Goal: Task Accomplishment & Management: Complete application form

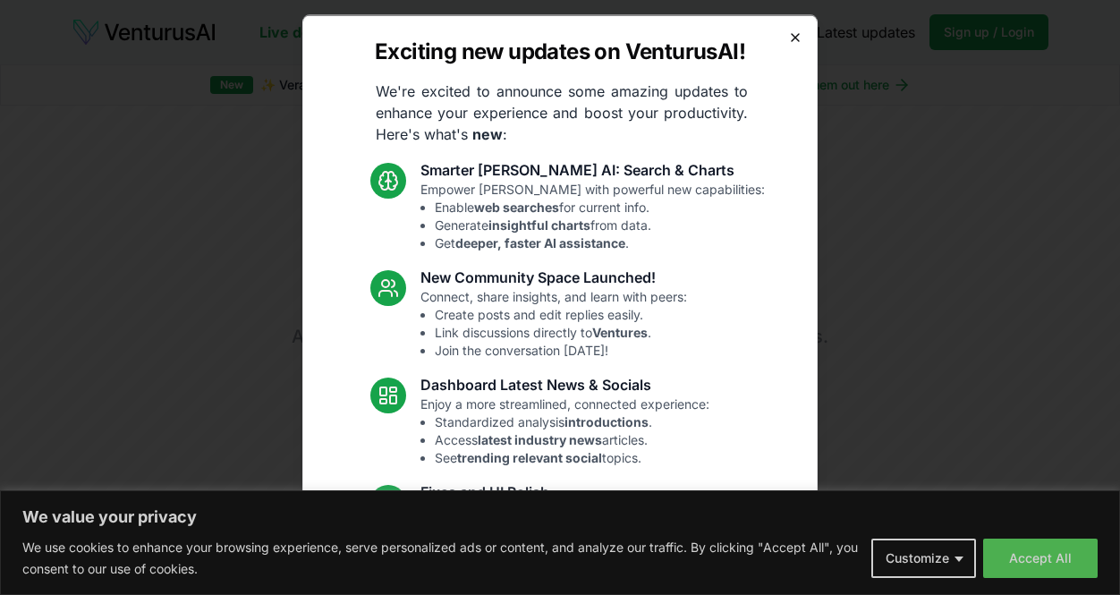
click at [795, 40] on icon "button" at bounding box center [795, 37] width 14 height 14
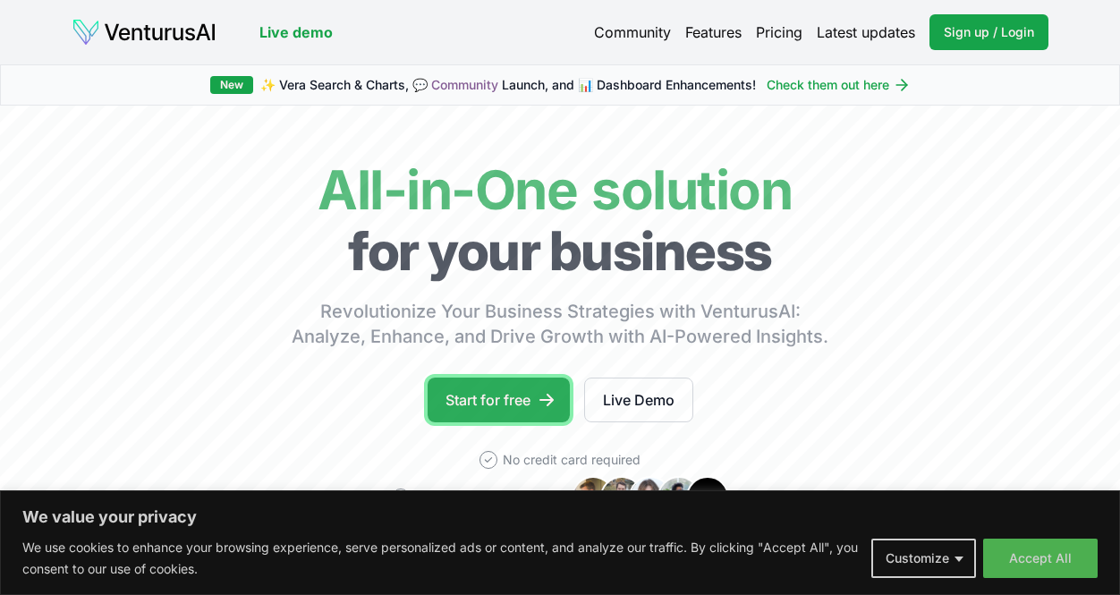
click at [468, 407] on link "Start for free" at bounding box center [499, 400] width 142 height 45
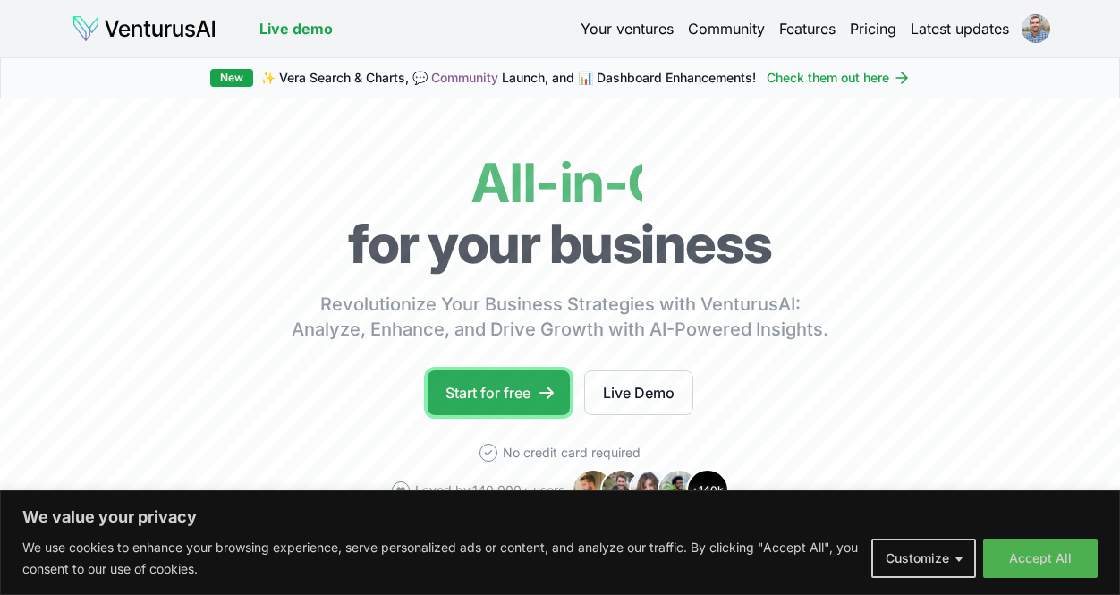
click at [518, 398] on link "Start for free" at bounding box center [499, 392] width 142 height 45
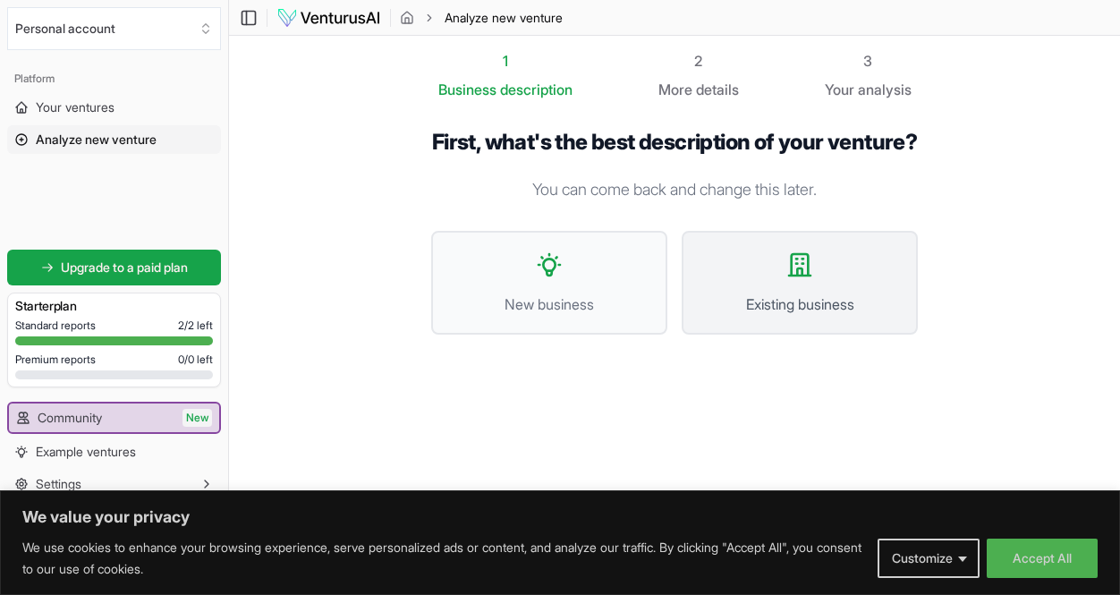
click at [761, 315] on span "Existing business" at bounding box center [800, 303] width 197 height 21
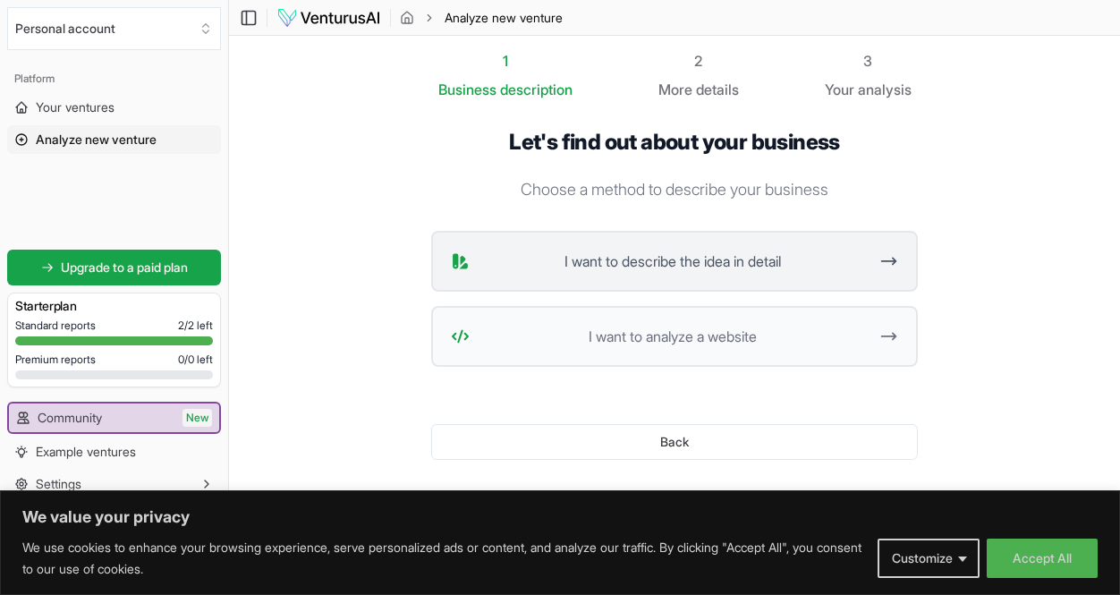
scroll to position [13, 0]
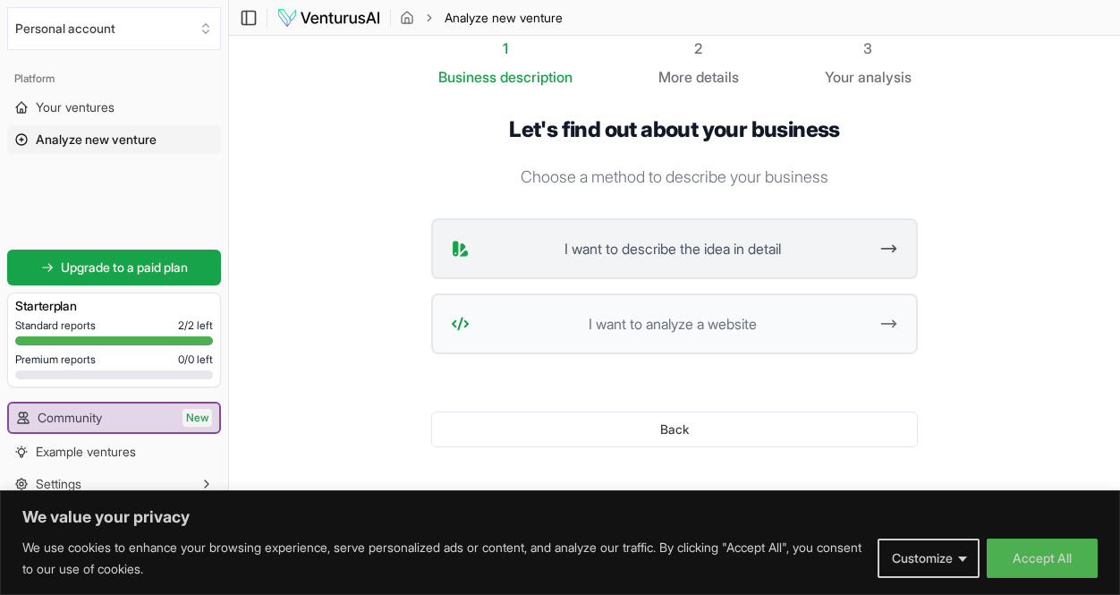
click at [761, 264] on button "I want to describe the idea in detail" at bounding box center [674, 248] width 487 height 61
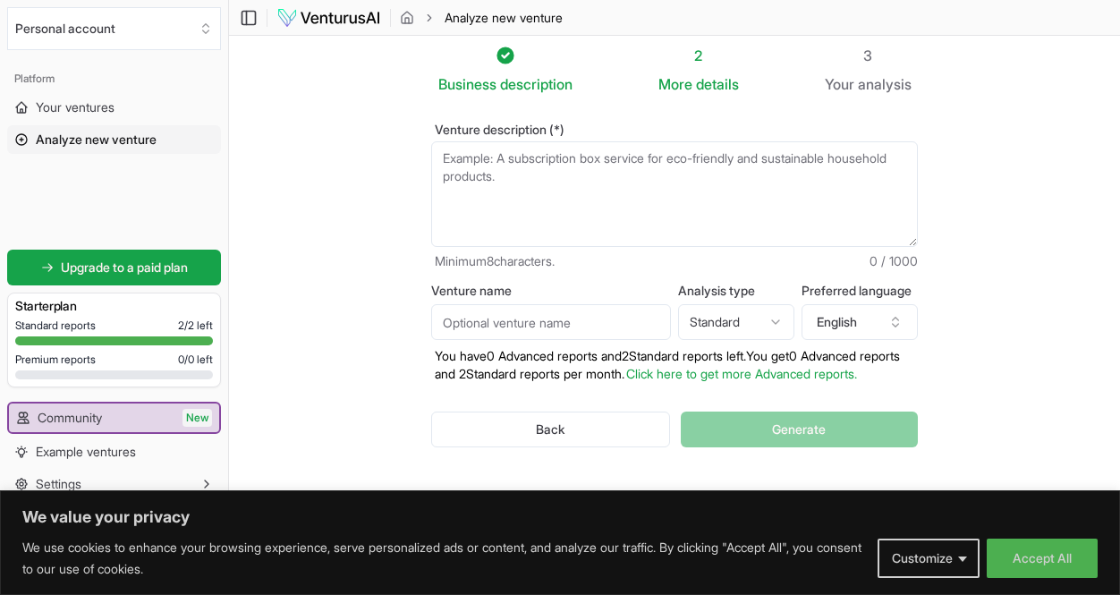
click at [651, 169] on textarea "Venture description (*)" at bounding box center [674, 194] width 487 height 106
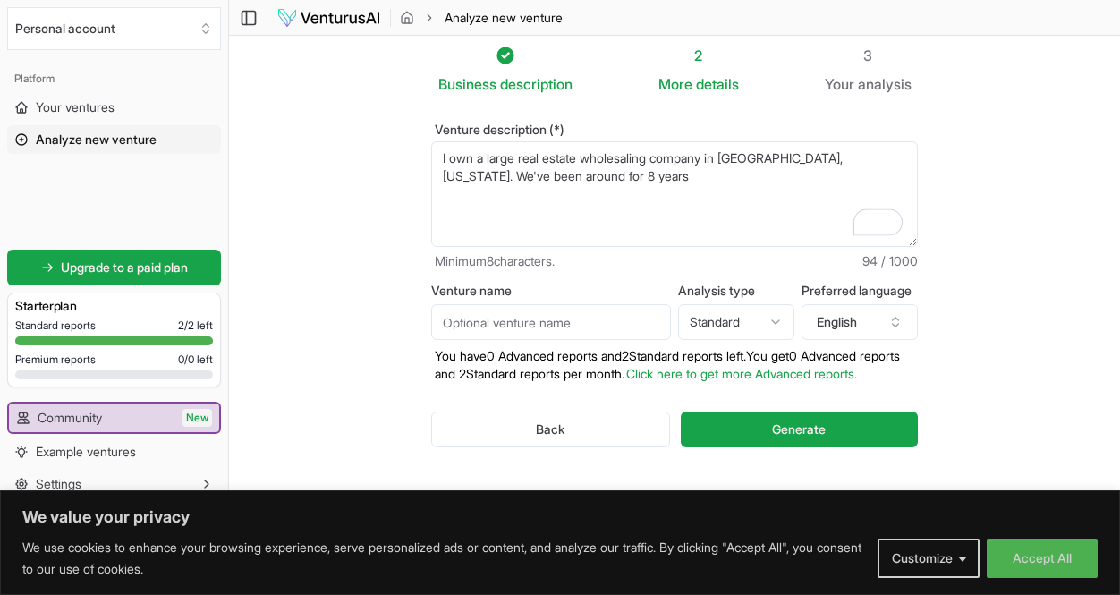
click at [736, 156] on textarea "I own a large real estate wholesaling company in [GEOGRAPHIC_DATA] [US_STATE]. …" at bounding box center [674, 194] width 487 height 106
click at [719, 172] on textarea "I own a large real estate wholesaling company in [GEOGRAPHIC_DATA] [US_STATE]. …" at bounding box center [674, 194] width 487 height 106
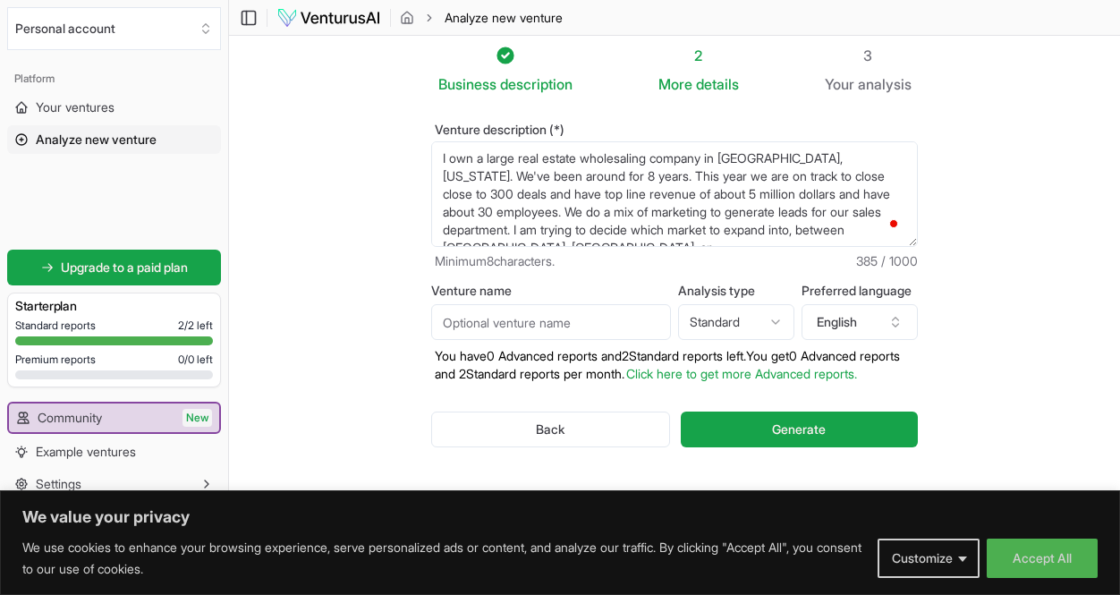
scroll to position [9, 0]
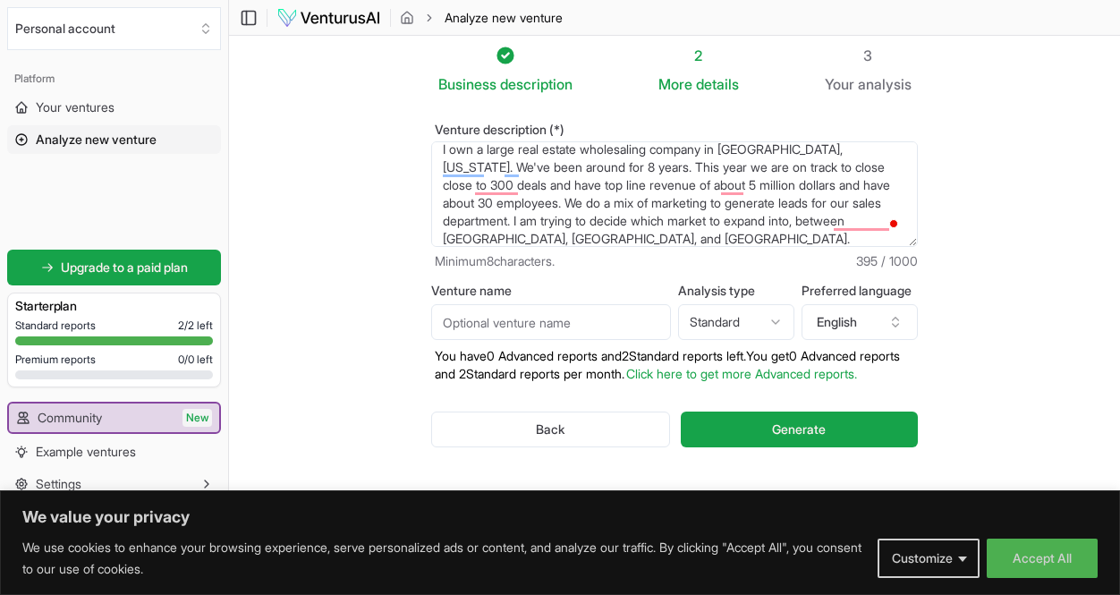
type textarea "I own a large real estate wholesaling company in [GEOGRAPHIC_DATA], [US_STATE].…"
click at [574, 310] on input "Venture name" at bounding box center [551, 322] width 240 height 36
type input "market expansion"
click at [761, 304] on html "We value your privacy We use cookies to enhance your browsing experience, serve…" at bounding box center [560, 292] width 1120 height 595
click at [985, 302] on html "We value your privacy We use cookies to enhance your browsing experience, serve…" at bounding box center [560, 292] width 1120 height 595
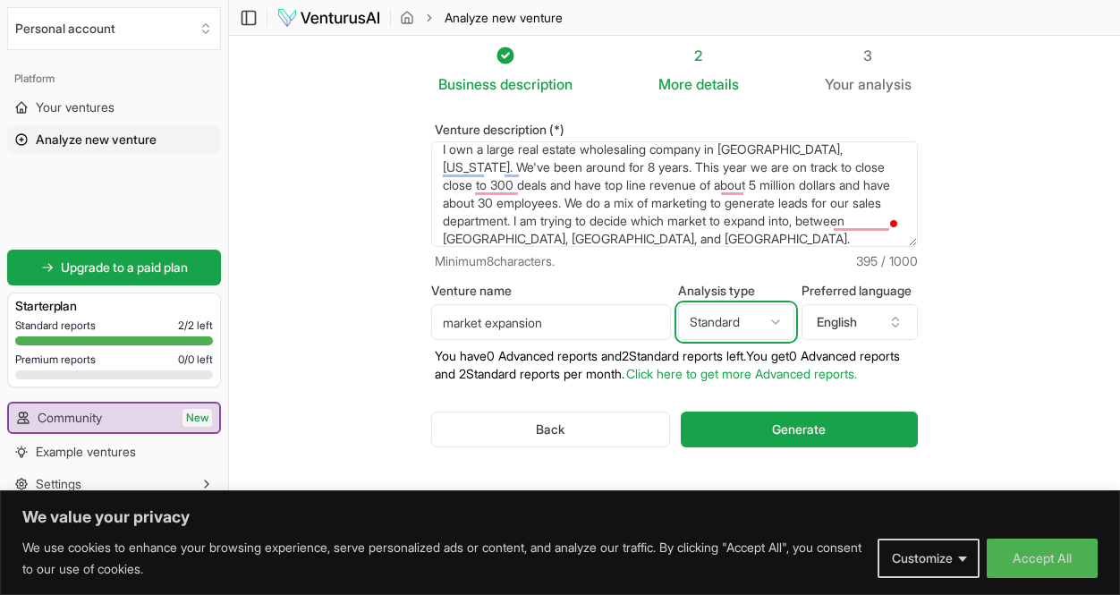
scroll to position [23, 0]
click at [775, 295] on html "We value your privacy We use cookies to enhance your browsing experience, serve…" at bounding box center [560, 292] width 1120 height 595
select select "advanced"
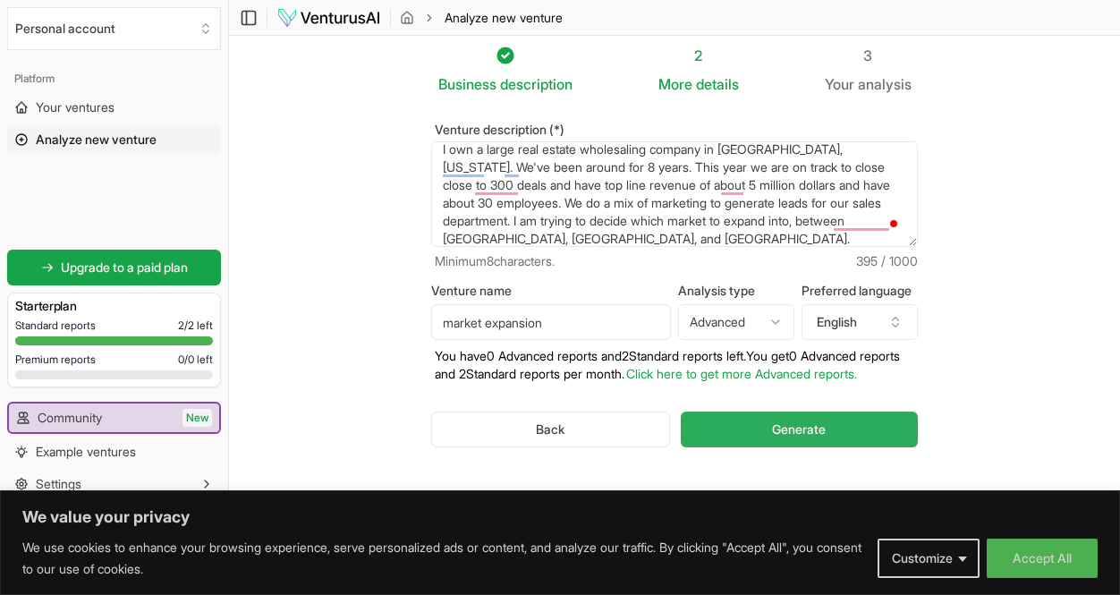
click at [769, 430] on button "Generate" at bounding box center [799, 430] width 237 height 36
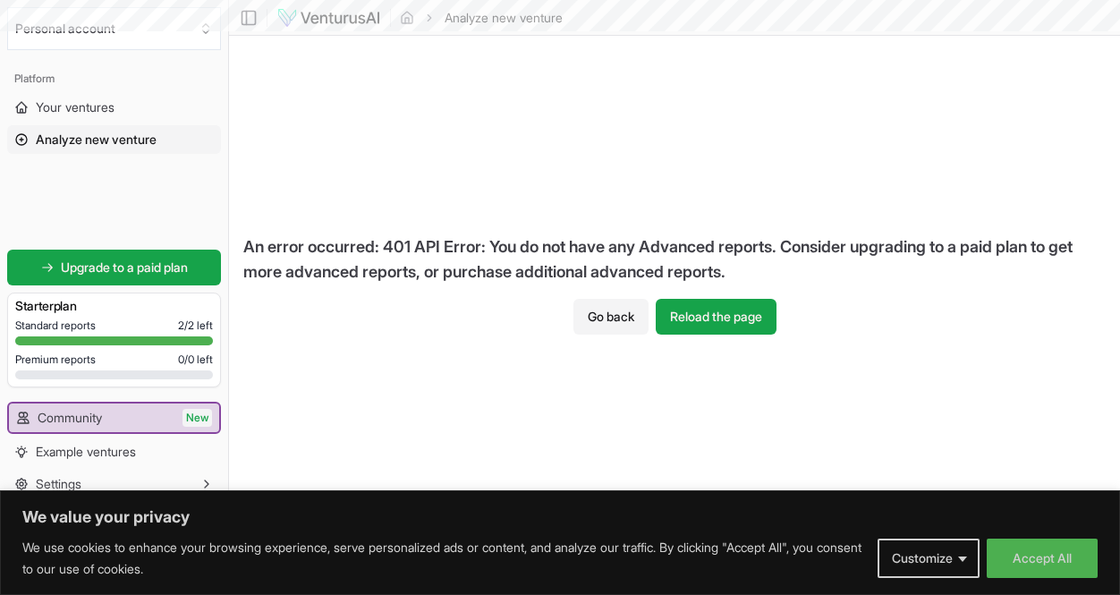
scroll to position [1, 0]
click at [611, 318] on button "Go back" at bounding box center [611, 317] width 75 height 36
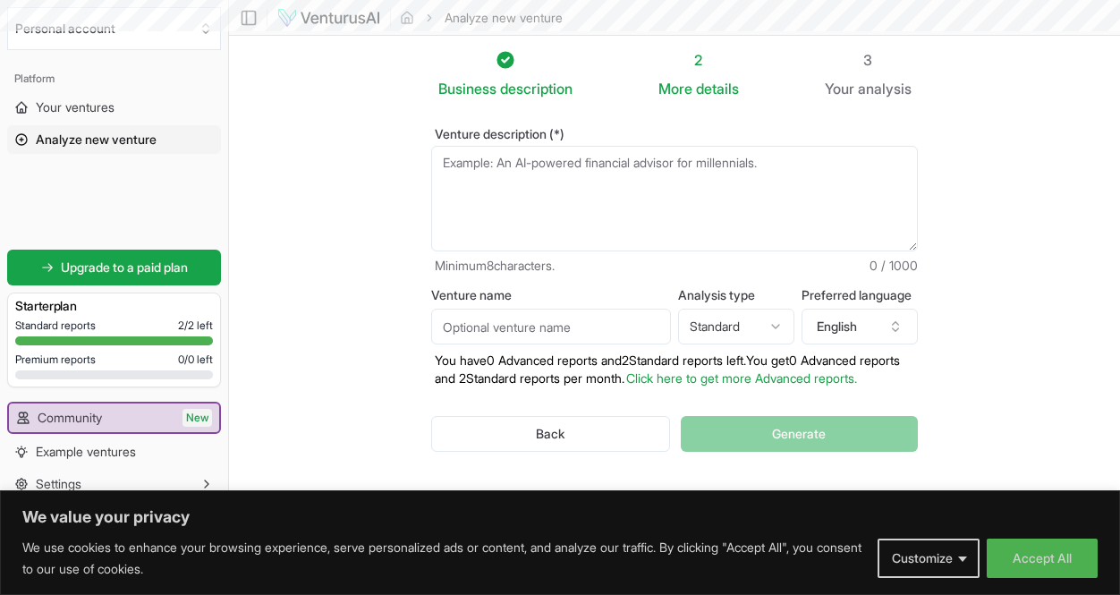
scroll to position [23, 0]
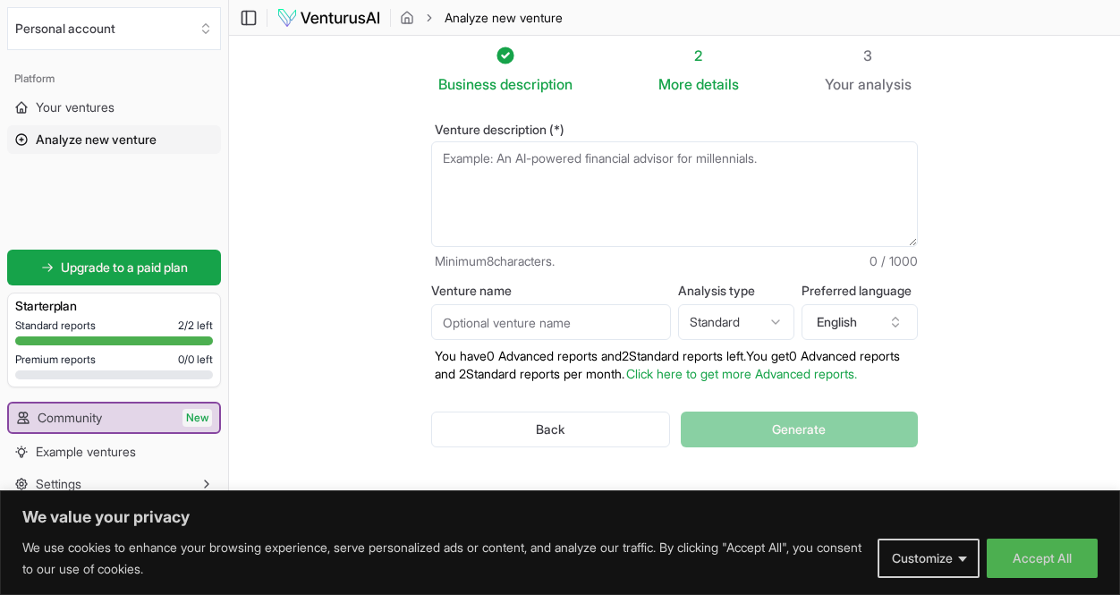
drag, startPoint x: 739, startPoint y: 256, endPoint x: 739, endPoint y: 283, distance: 26.8
click at [739, 259] on form "Venture description (*) Minimum 8 characters. 0 / 1000 Venture name Analysis ty…" at bounding box center [674, 299] width 487 height 353
click at [654, 304] on input "Venture name" at bounding box center [551, 322] width 240 height 36
type input "market expansion"
click at [829, 426] on div "Back Generate" at bounding box center [674, 429] width 487 height 93
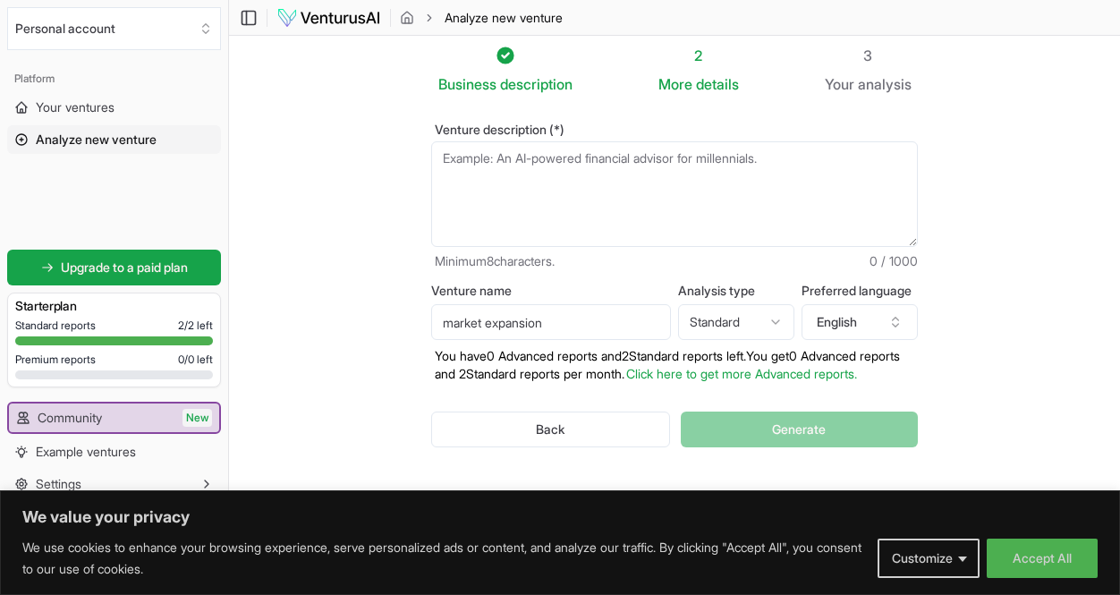
click at [829, 426] on div "Back Generate" at bounding box center [674, 429] width 487 height 93
click at [822, 438] on div "Back Generate" at bounding box center [674, 429] width 487 height 93
click at [803, 175] on textarea "Venture description (*)" at bounding box center [674, 194] width 487 height 106
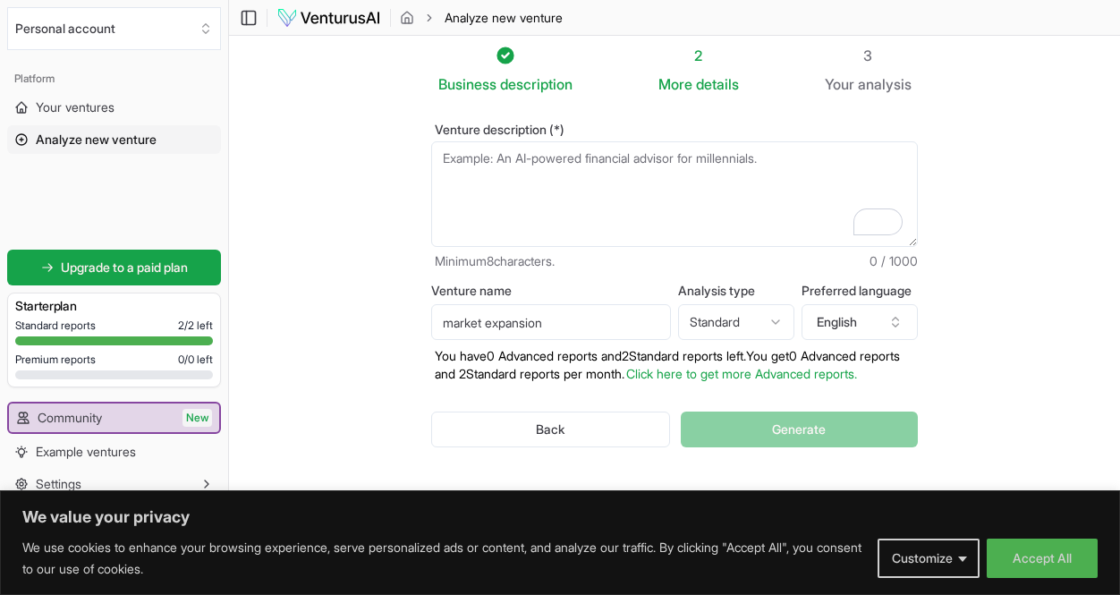
paste textarea "[URL]"
type textarea "[URL]"
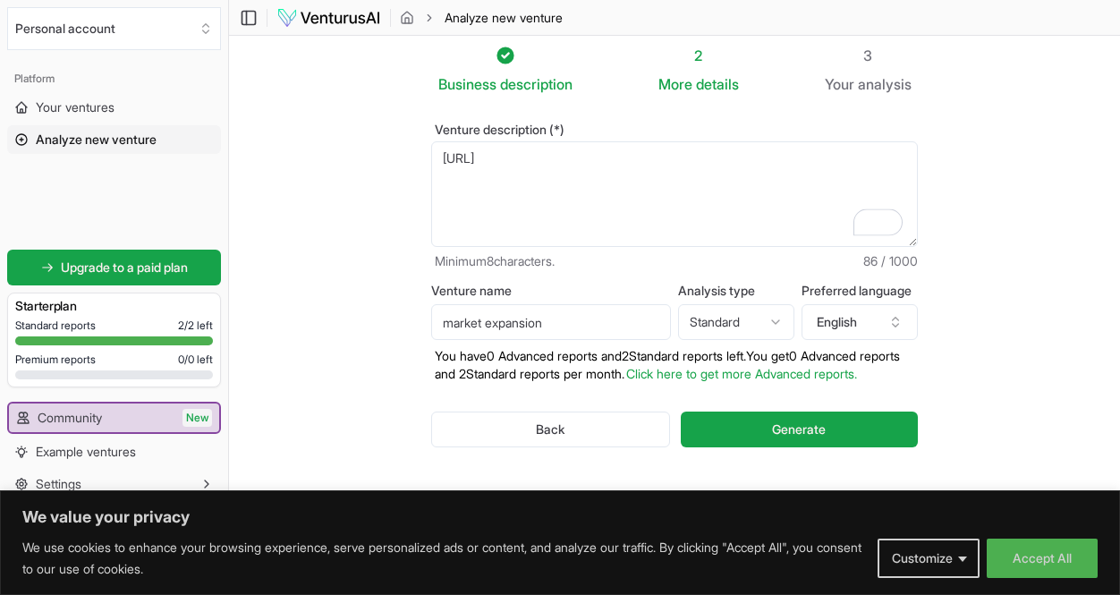
drag, startPoint x: 769, startPoint y: 163, endPoint x: 224, endPoint y: 37, distance: 559.4
click at [237, 37] on section "Business description 2 More details 3 Your analysis Venture description (*) [UR…" at bounding box center [674, 274] width 891 height 489
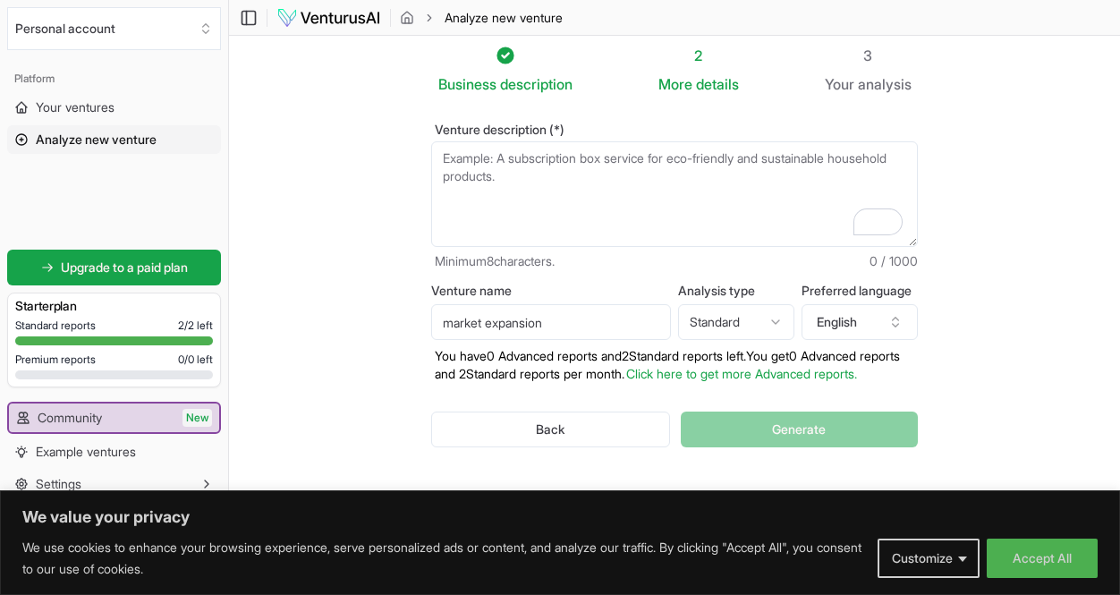
click at [128, 148] on span "Analyze new venture" at bounding box center [96, 140] width 121 height 18
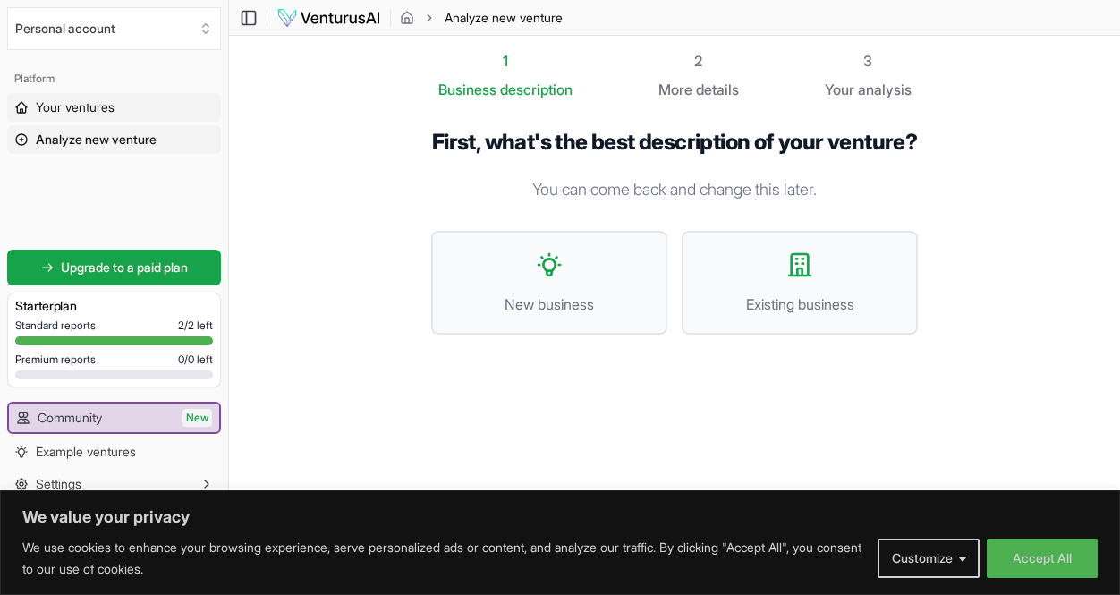
click at [126, 113] on link "Your ventures" at bounding box center [114, 107] width 214 height 29
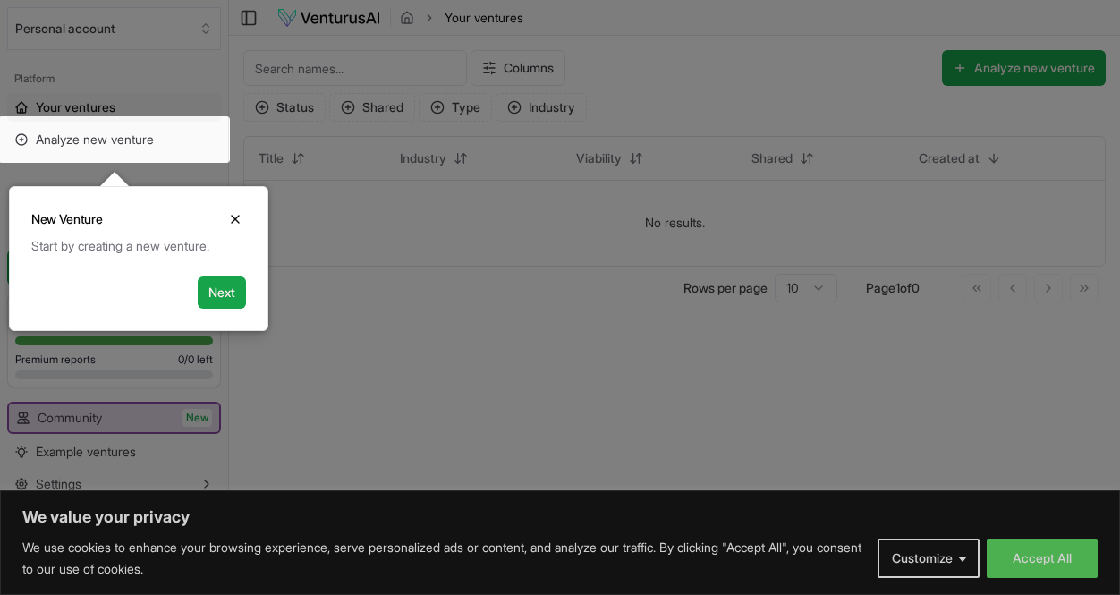
drag, startPoint x: 404, startPoint y: 218, endPoint x: 375, endPoint y: 208, distance: 30.6
click at [382, 216] on div at bounding box center [560, 298] width 1120 height 596
click at [230, 215] on icon "Close" at bounding box center [235, 219] width 14 height 14
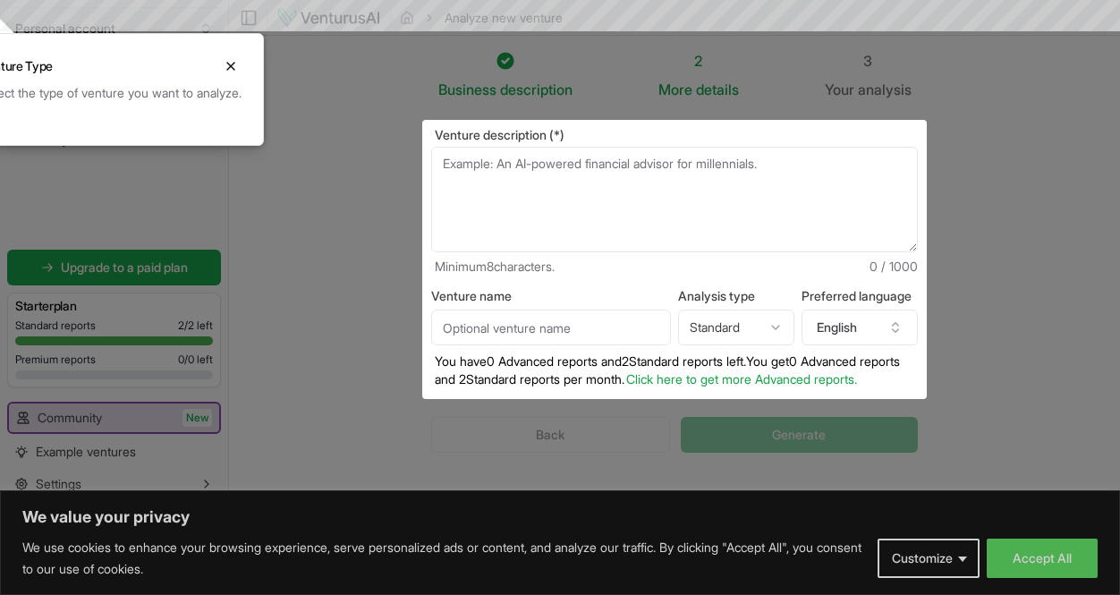
scroll to position [1, 0]
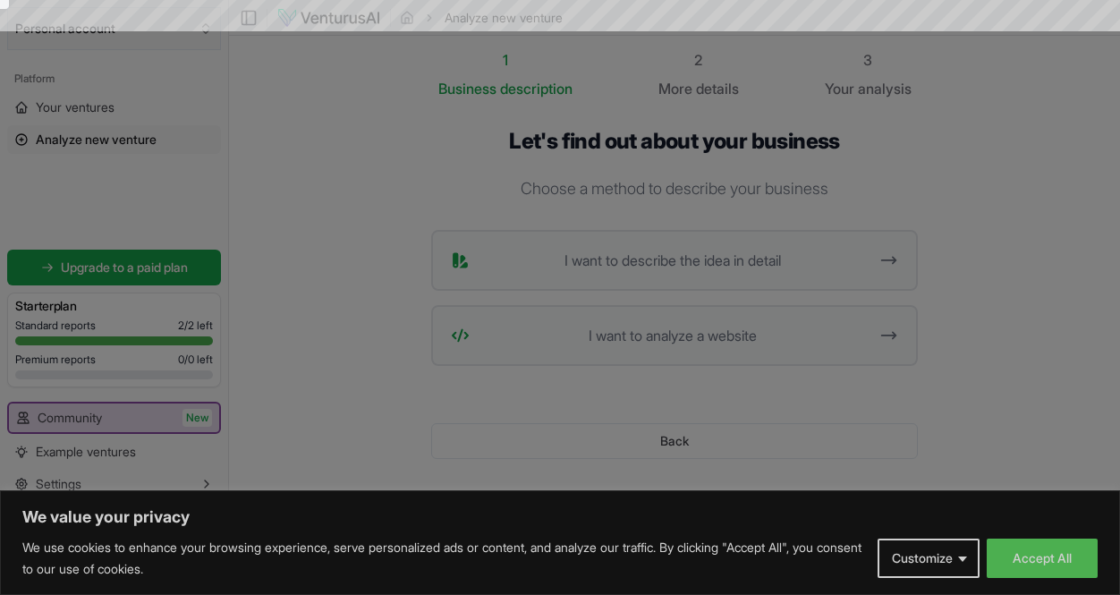
scroll to position [13, 0]
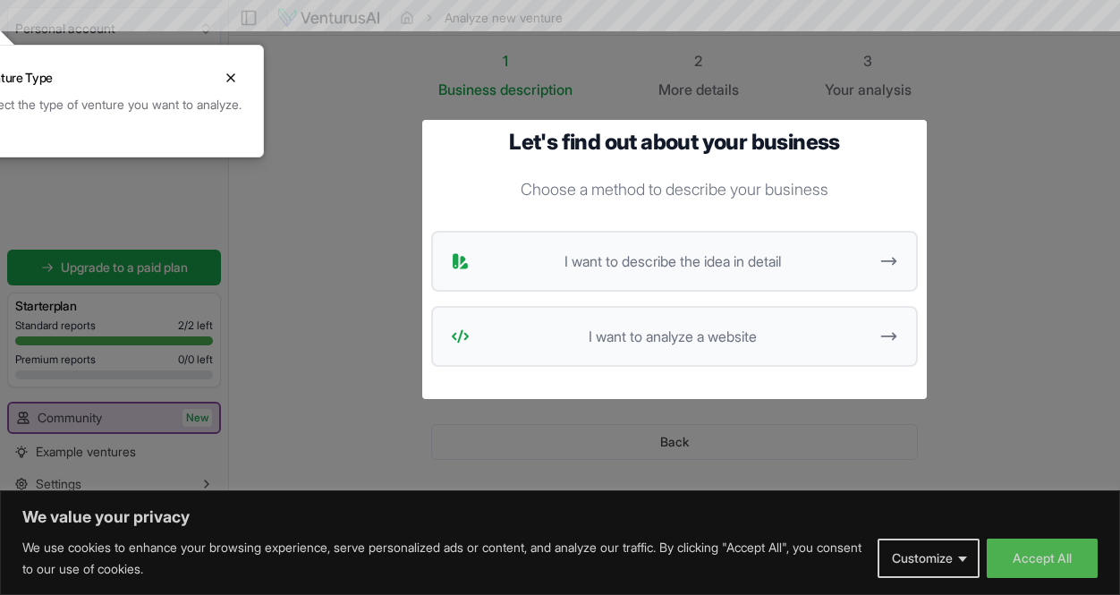
scroll to position [13, 0]
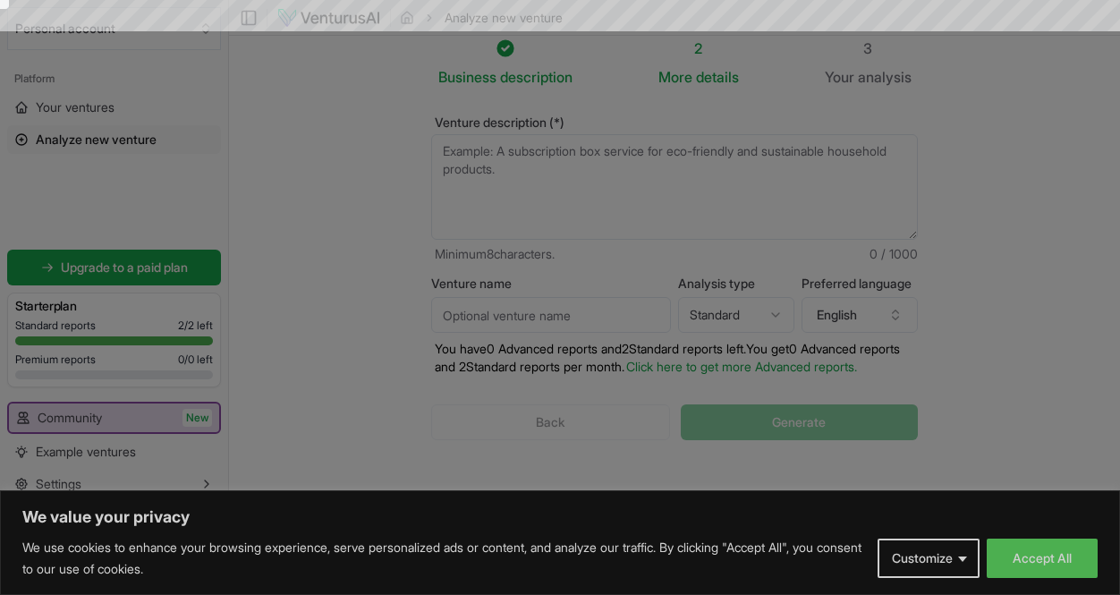
scroll to position [1, 0]
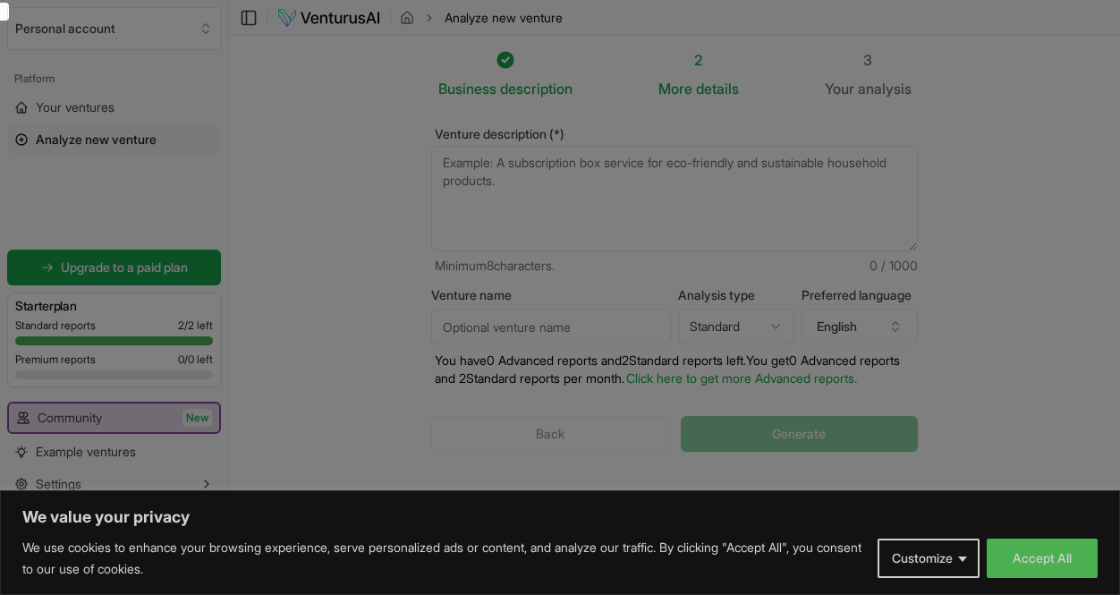
click at [1019, 548] on button "Accept All" at bounding box center [1042, 558] width 111 height 39
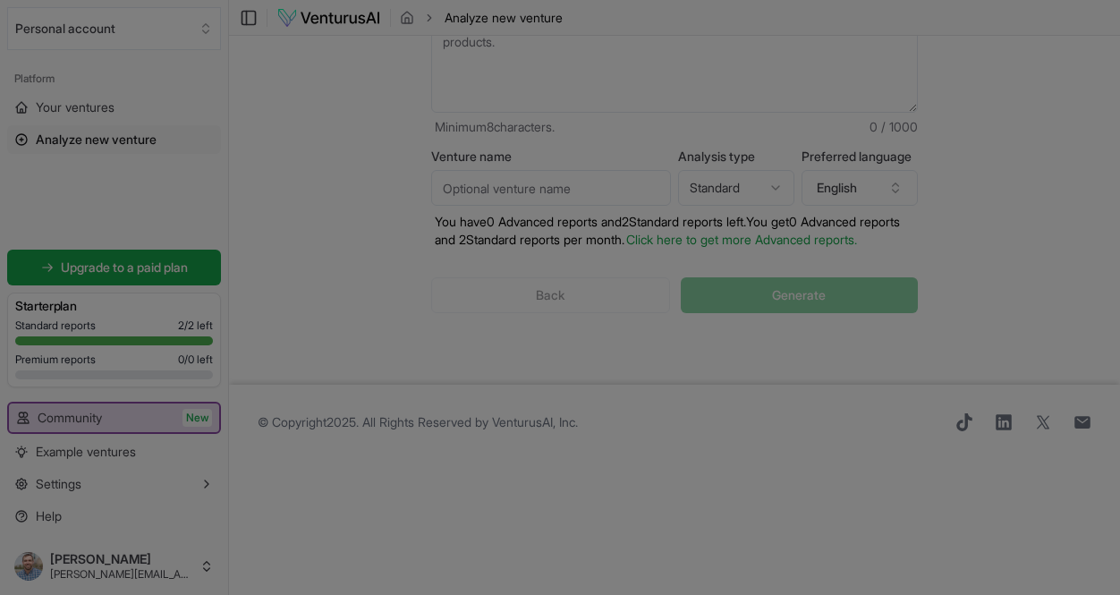
scroll to position [234, 0]
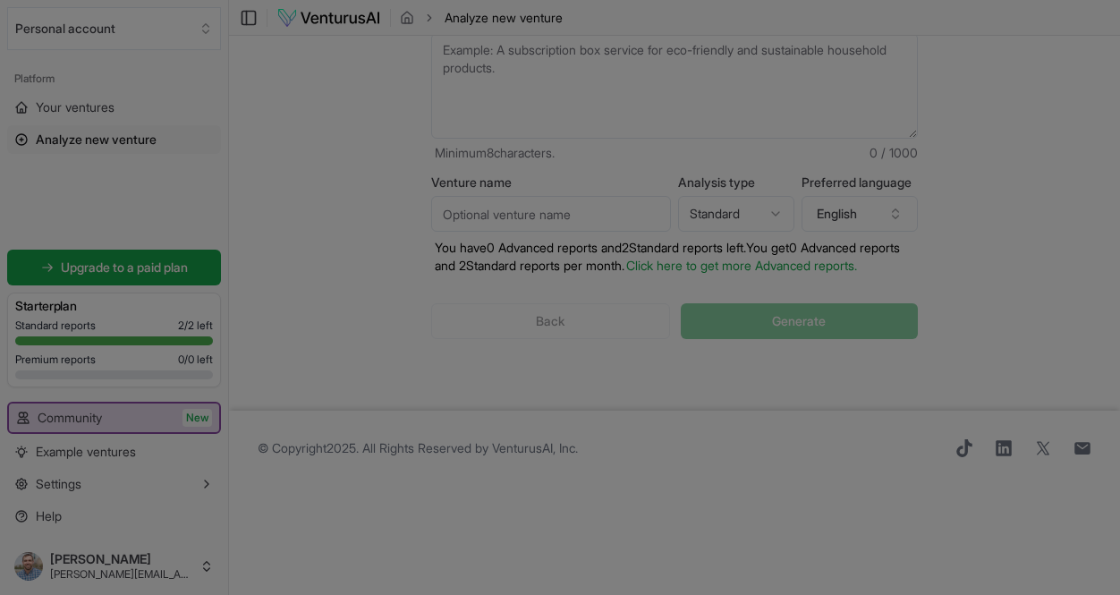
scroll to position [0, 0]
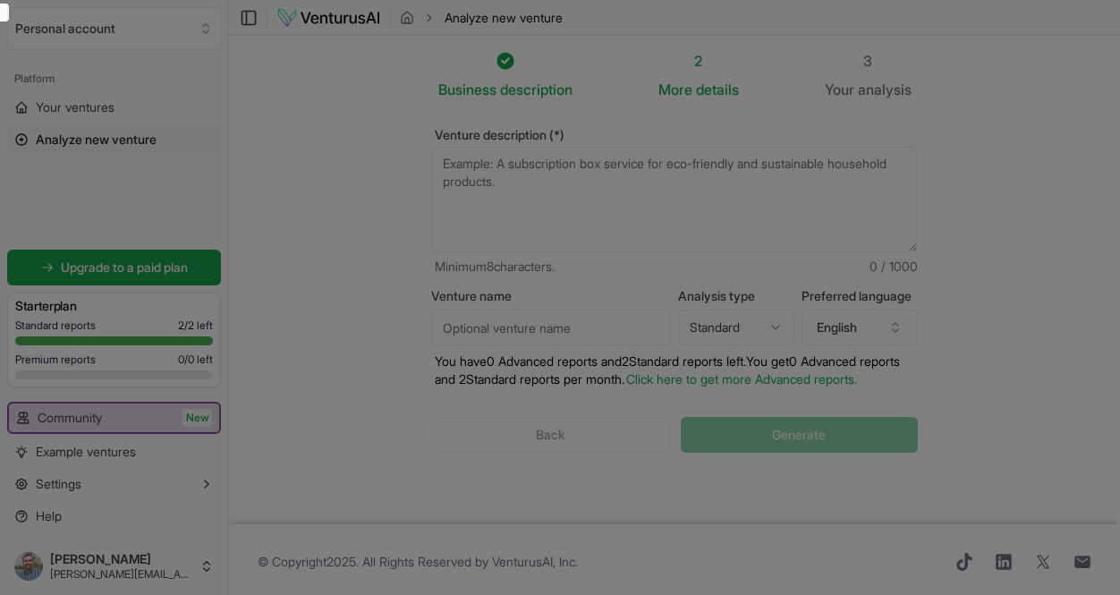
drag, startPoint x: 538, startPoint y: 201, endPoint x: 539, endPoint y: 174, distance: 26.9
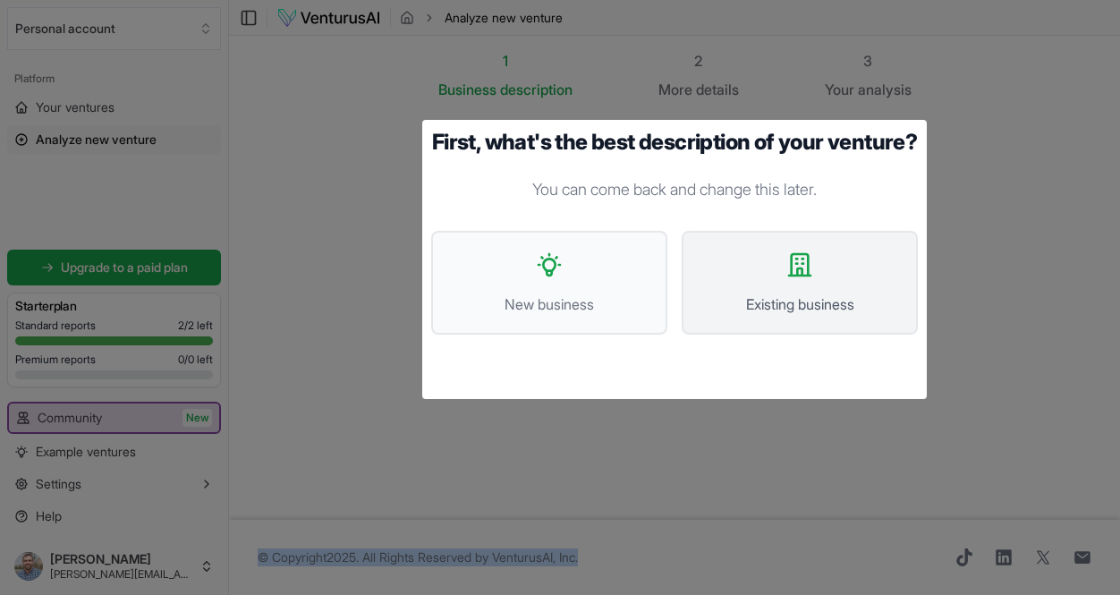
click at [785, 298] on button "Existing business" at bounding box center [800, 283] width 236 height 104
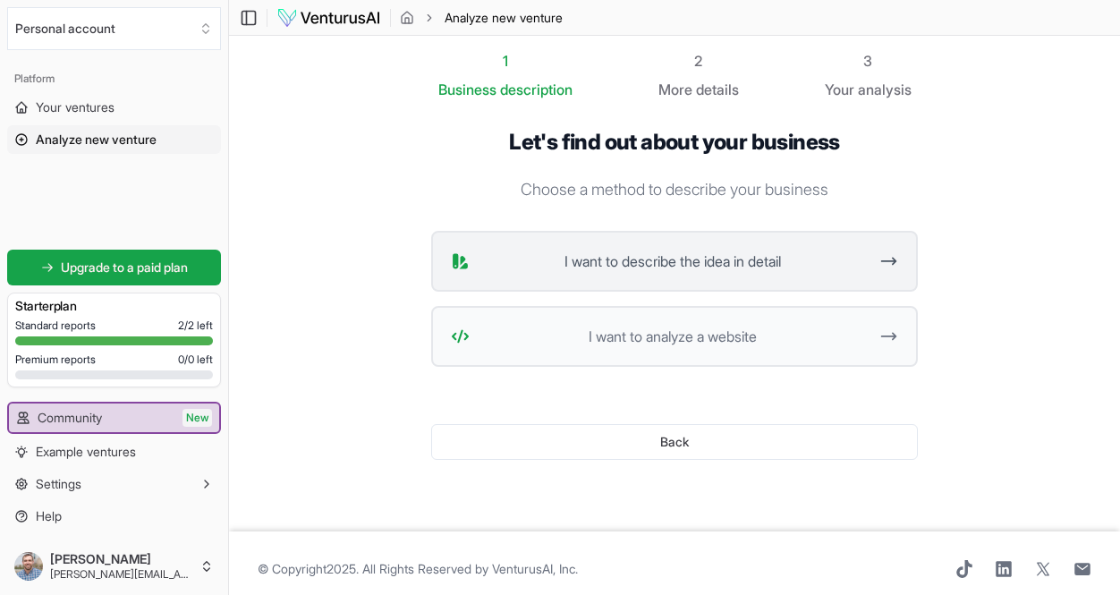
click at [744, 260] on span "I want to describe the idea in detail" at bounding box center [673, 261] width 392 height 21
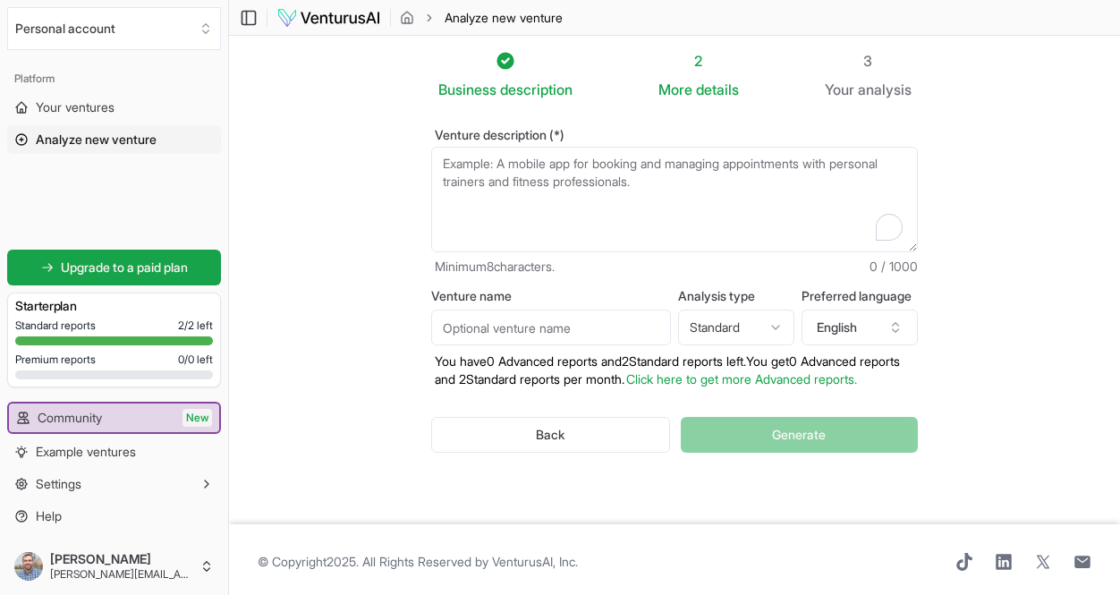
click at [649, 191] on textarea "Venture description (*)" at bounding box center [674, 200] width 487 height 106
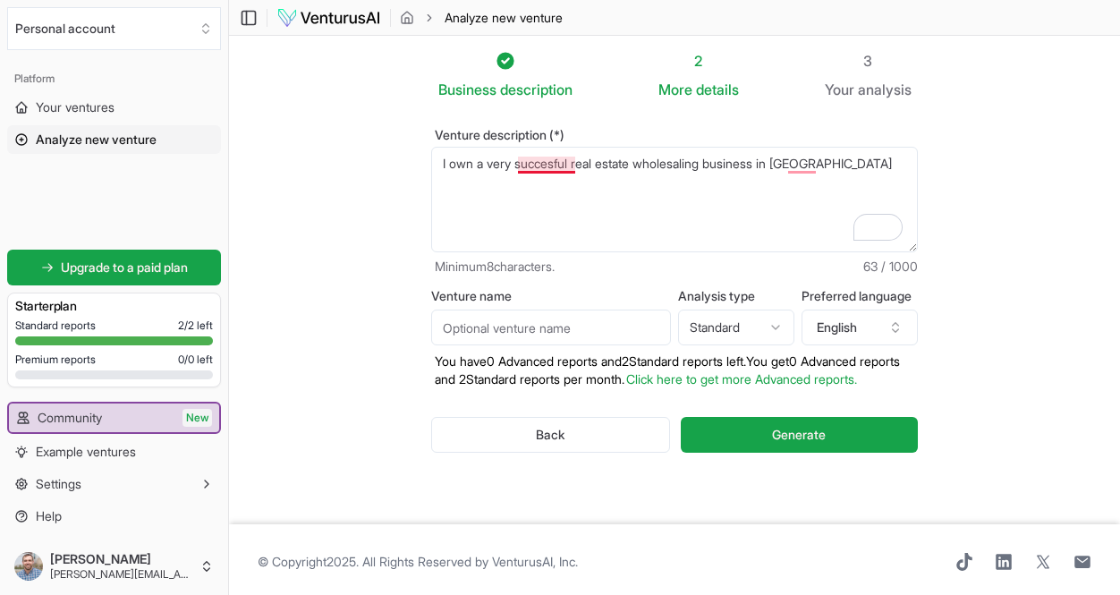
click at [554, 169] on textarea "I own a very succesful real estate wholesaling business in [GEOGRAPHIC_DATA]" at bounding box center [674, 200] width 487 height 106
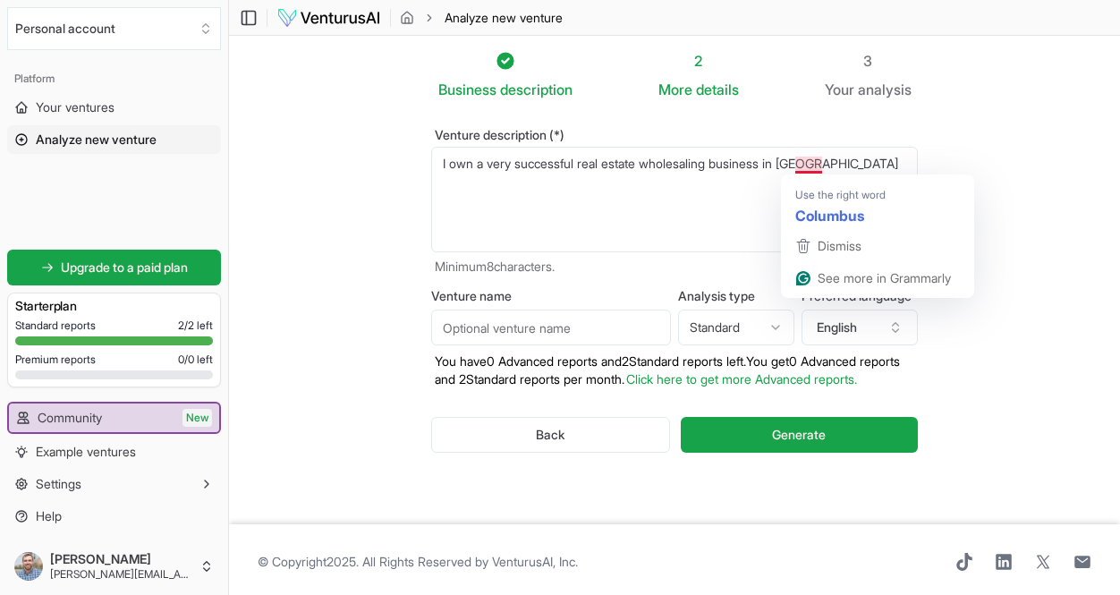
click at [832, 166] on textarea "I own a very succesful real estate wholesaling business in [GEOGRAPHIC_DATA]" at bounding box center [674, 200] width 487 height 106
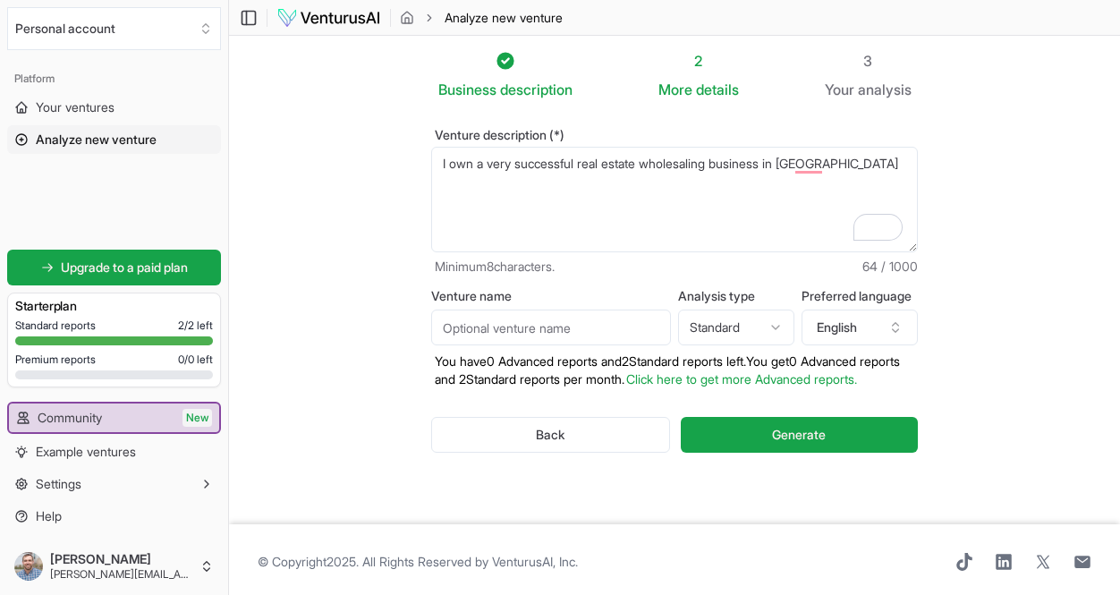
click at [829, 169] on textarea "I own a very succesful real estate wholesaling business in [GEOGRAPHIC_DATA]" at bounding box center [674, 200] width 487 height 106
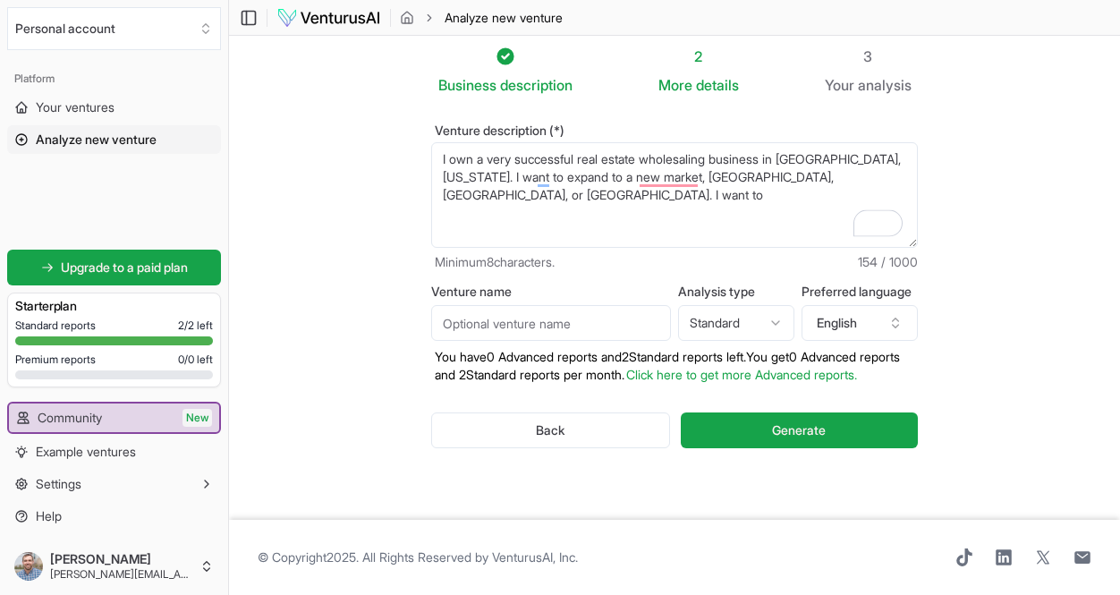
click at [904, 159] on textarea "I own a very successful real estate wholesaling business in [GEOGRAPHIC_DATA], …" at bounding box center [674, 195] width 487 height 106
drag, startPoint x: 684, startPoint y: 160, endPoint x: 642, endPoint y: 161, distance: 42.1
click at [642, 161] on textarea "I own a very successful real estate wholesaling business in [GEOGRAPHIC_DATA], …" at bounding box center [674, 195] width 487 height 106
click at [914, 157] on textarea "I own a very successful real estate wholesaling business in [GEOGRAPHIC_DATA], …" at bounding box center [674, 195] width 487 height 106
type textarea "I own a very successful real estate wholesaling business in [GEOGRAPHIC_DATA], …"
